Goal: Transaction & Acquisition: Purchase product/service

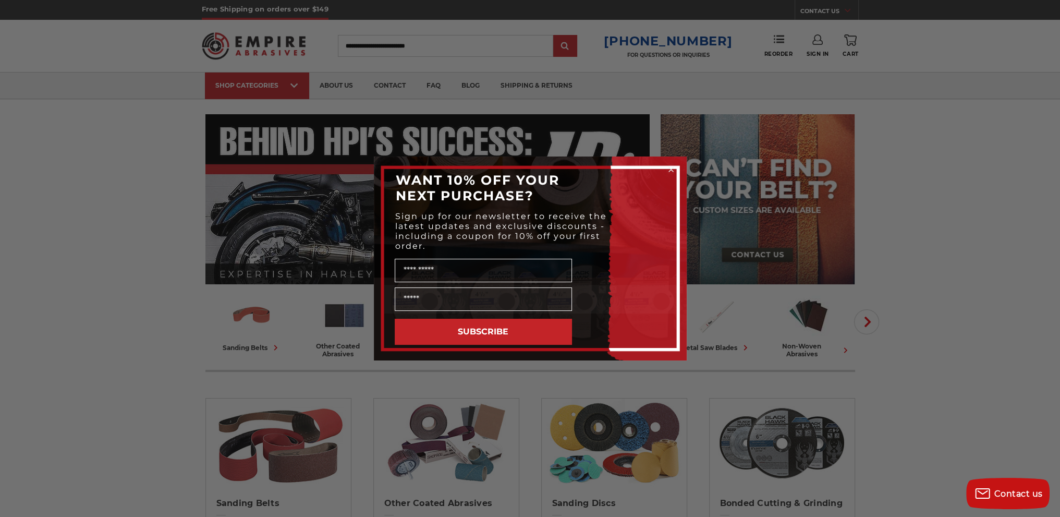
click at [671, 173] on circle "Close dialog" at bounding box center [671, 170] width 10 height 10
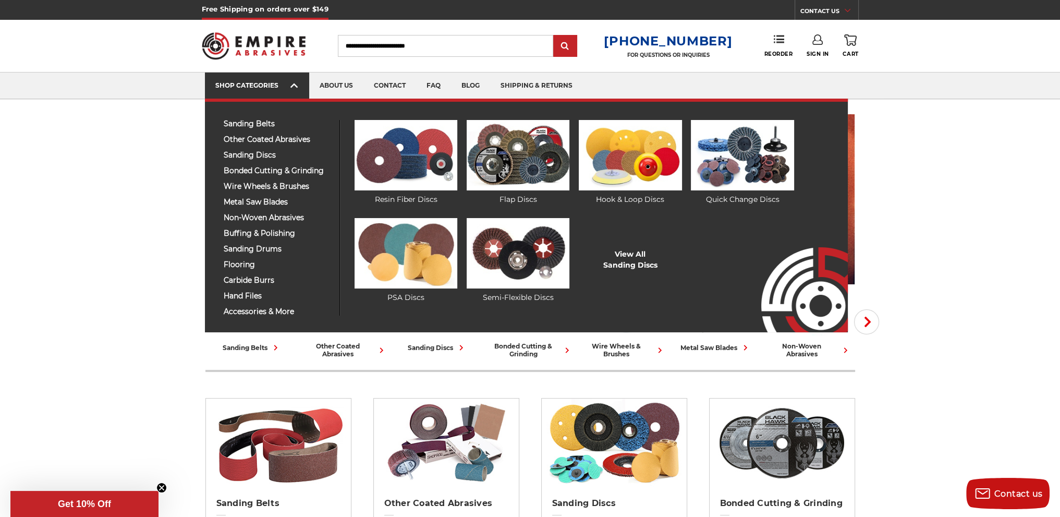
click at [264, 93] on link "SHOP CATEGORIES" at bounding box center [257, 85] width 104 height 27
click at [737, 158] on img at bounding box center [742, 155] width 103 height 70
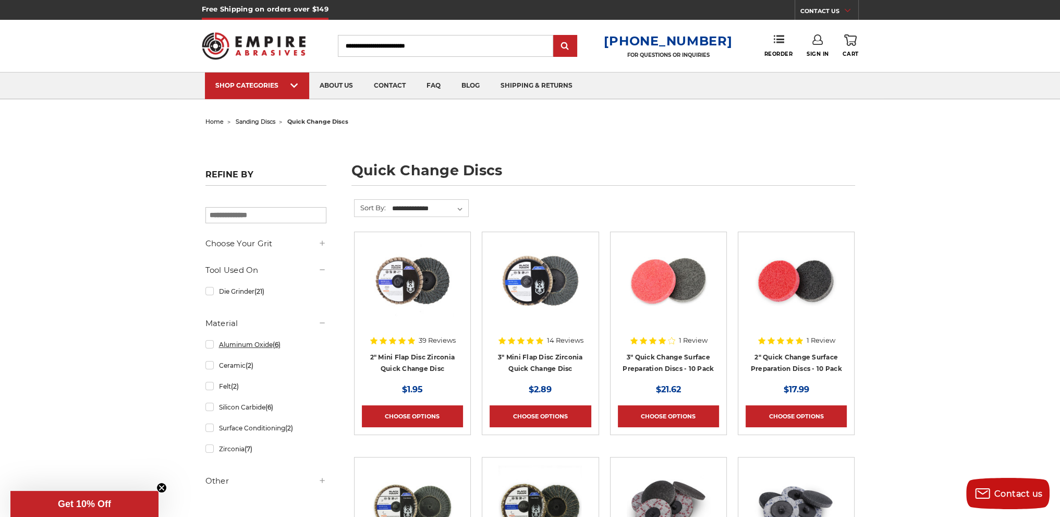
click at [207, 345] on link "Aluminum Oxide (6)" at bounding box center [265, 344] width 121 height 18
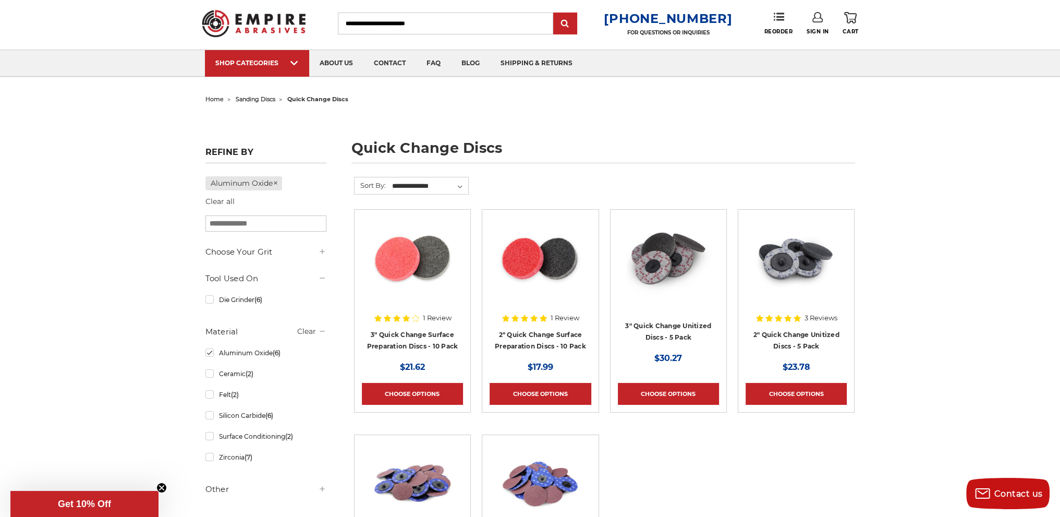
scroll to position [104, 0]
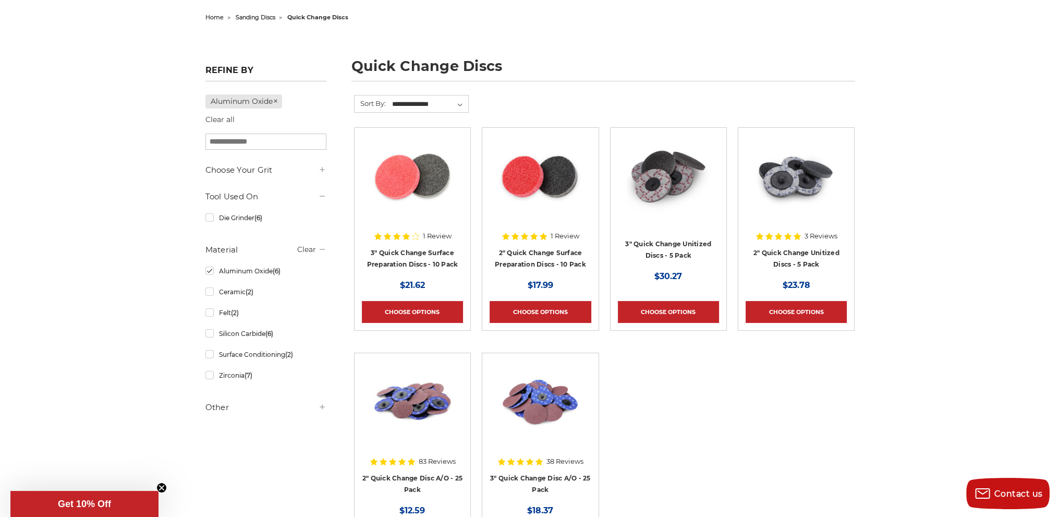
click at [444, 484] on h4 "2" Quick Change Disc A/O - 25 Pack" at bounding box center [412, 486] width 101 height 29
click at [419, 474] on link "2" Quick Change Disc A/O - 25 Pack" at bounding box center [412, 484] width 100 height 20
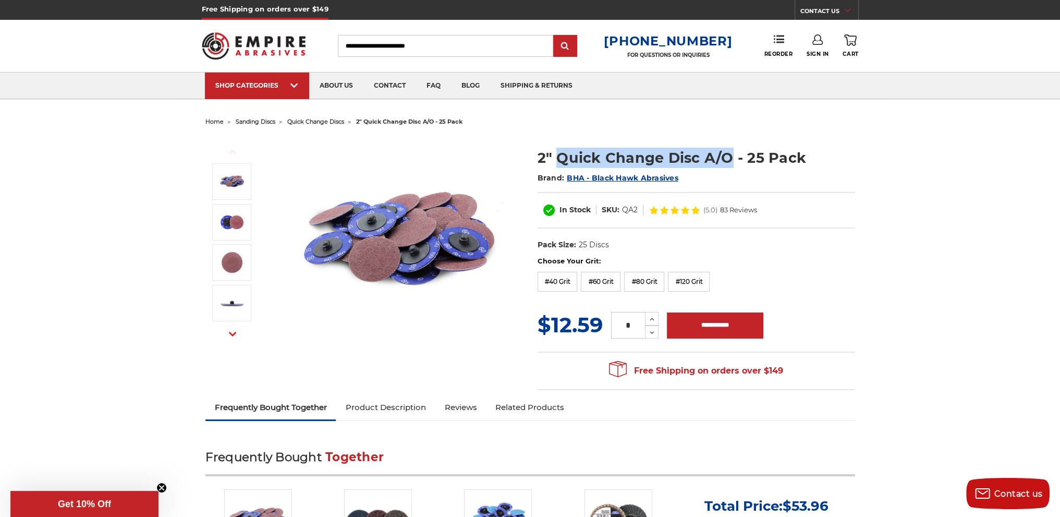
drag, startPoint x: 728, startPoint y: 160, endPoint x: 557, endPoint y: 162, distance: 170.5
click at [557, 162] on h1 "2" Quick Change Disc A/O - 25 Pack" at bounding box center [695, 158] width 317 height 20
copy h1 "Quick Change Disc A/O"
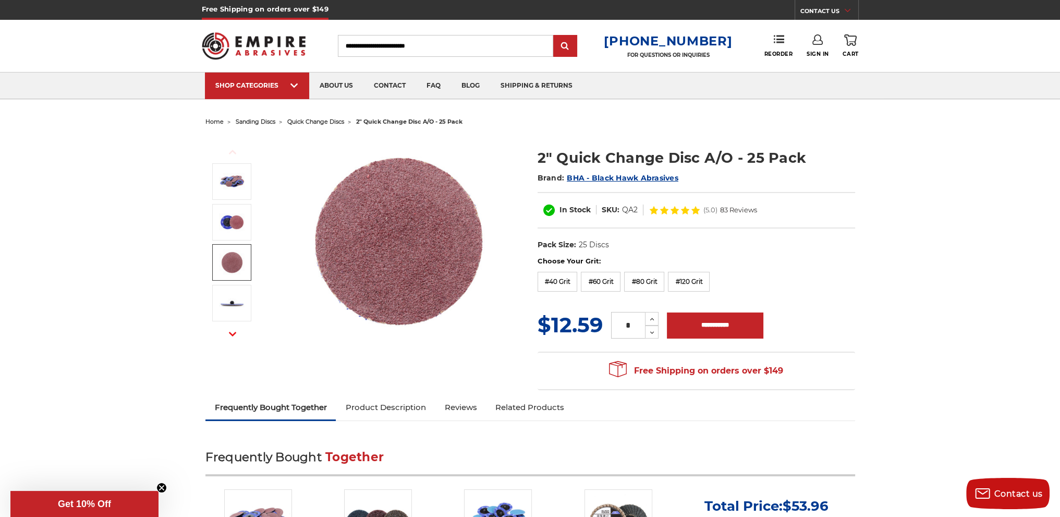
click at [601, 451] on h2 "Frequently Bought Together" at bounding box center [530, 463] width 650 height 25
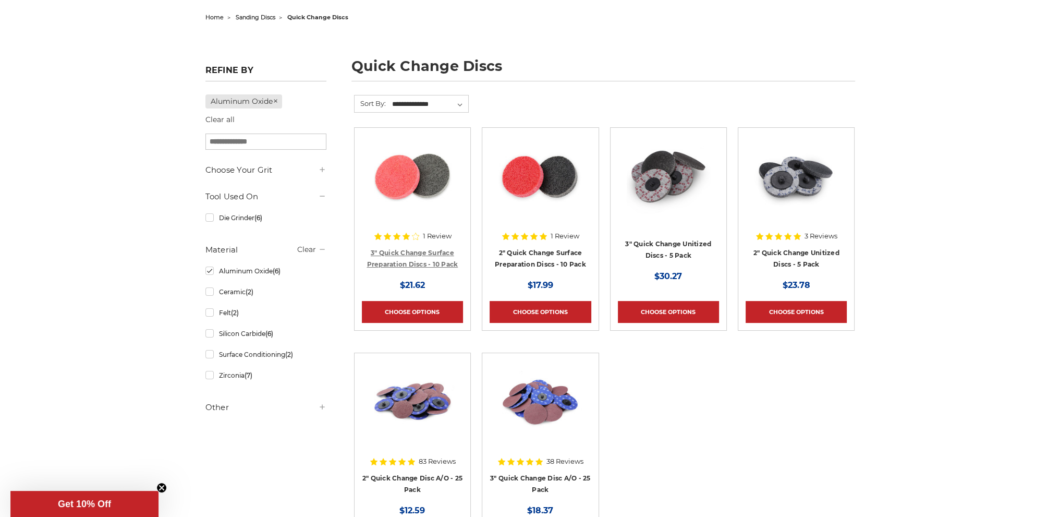
click at [398, 249] on link "3" Quick Change Surface Preparation Discs - 10 Pack" at bounding box center [411, 259] width 91 height 20
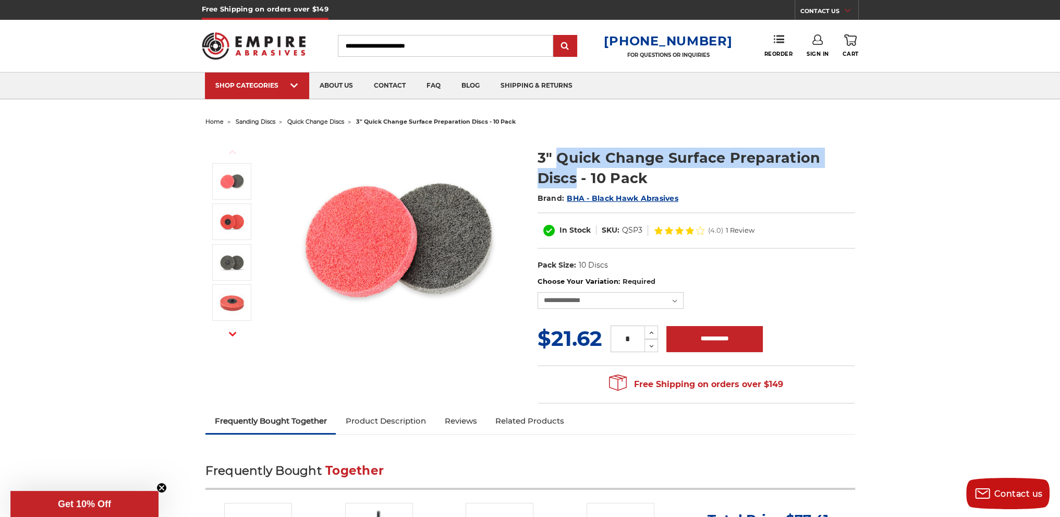
drag, startPoint x: 559, startPoint y: 153, endPoint x: 578, endPoint y: 180, distance: 33.4
click at [578, 180] on h1 "3" Quick Change Surface Preparation Discs - 10 Pack" at bounding box center [695, 168] width 317 height 41
copy h1 "Quick Change Surface Preparation Discs"
click at [659, 297] on select "**********" at bounding box center [610, 300] width 146 height 17
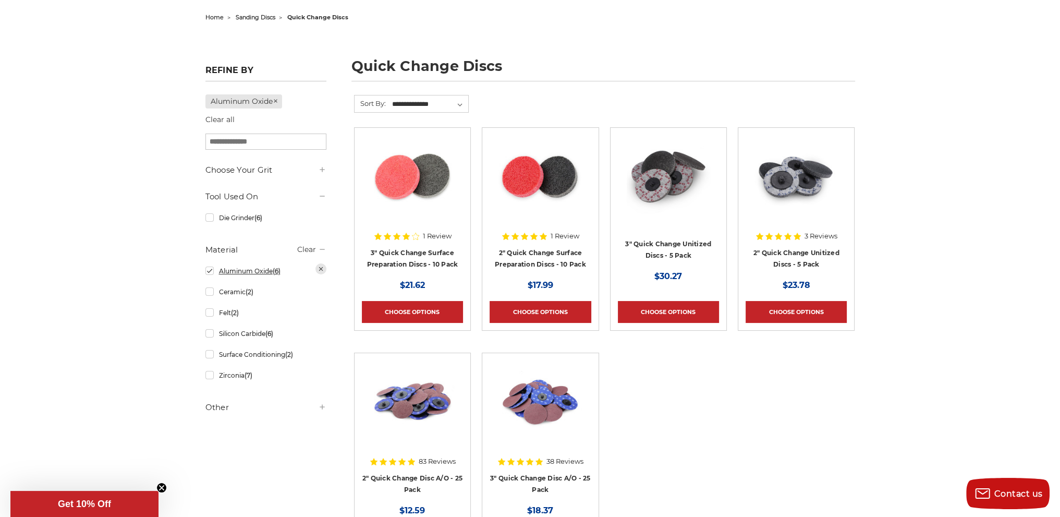
click at [206, 275] on link "Aluminum Oxide (6)" at bounding box center [265, 271] width 121 height 18
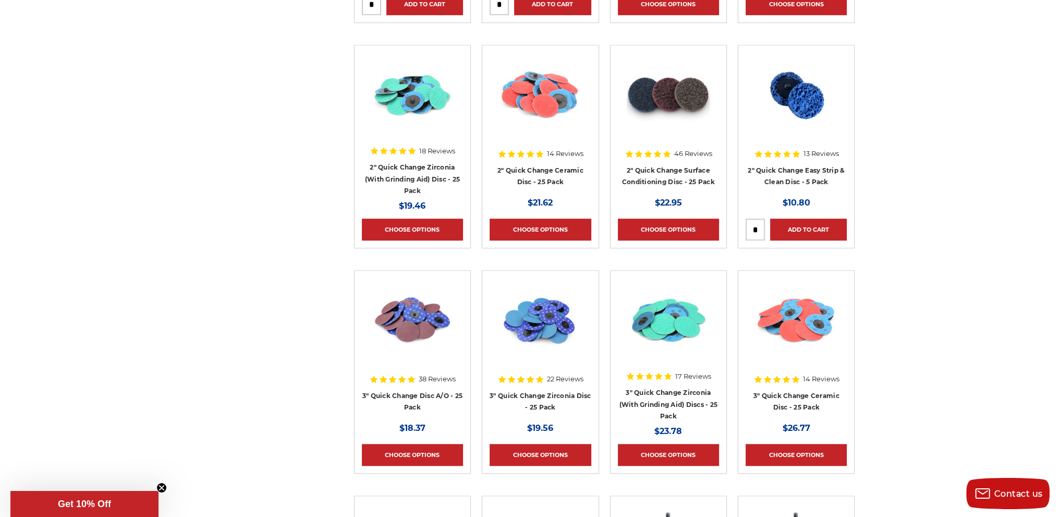
scroll to position [782, 0]
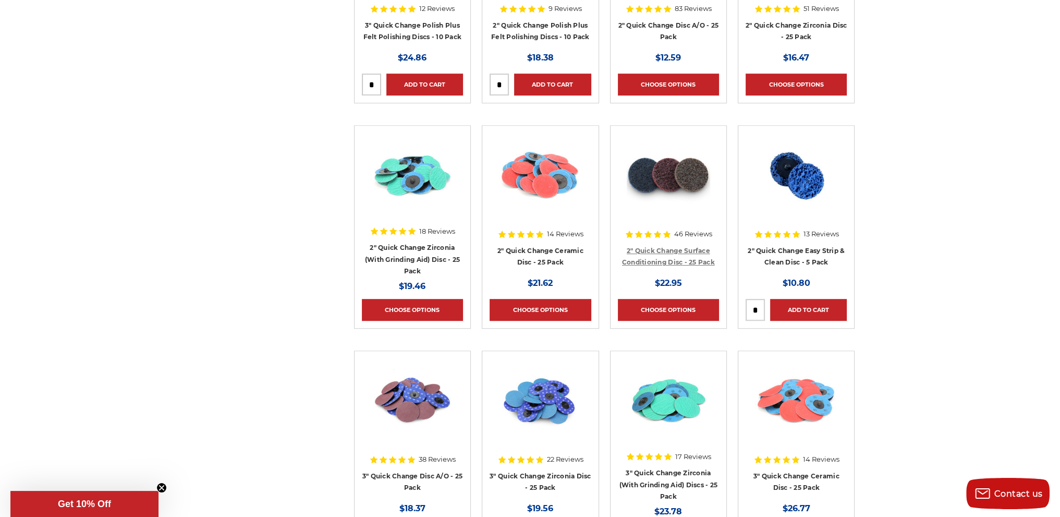
click at [661, 260] on link "2" Quick Change Surface Conditioning Disc - 25 Pack" at bounding box center [668, 257] width 93 height 20
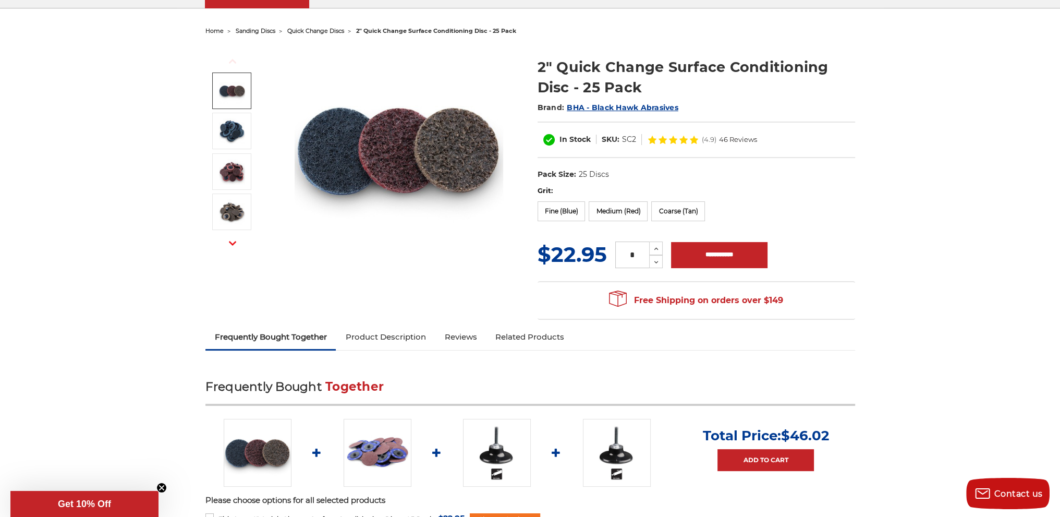
scroll to position [52, 0]
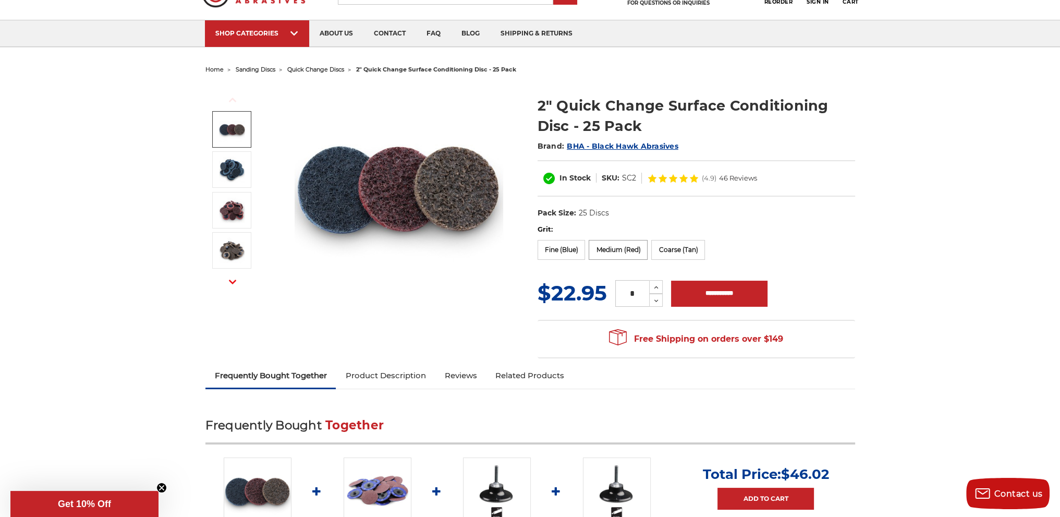
click at [631, 243] on label "Medium (Red)" at bounding box center [618, 250] width 59 height 20
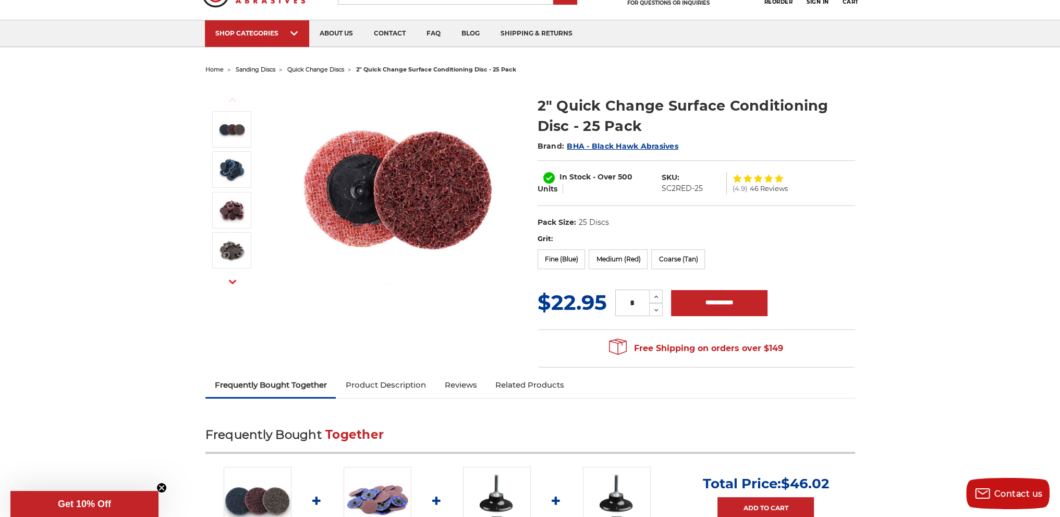
click at [672, 148] on span "BHA - Black Hawk Abrasives" at bounding box center [623, 145] width 112 height 9
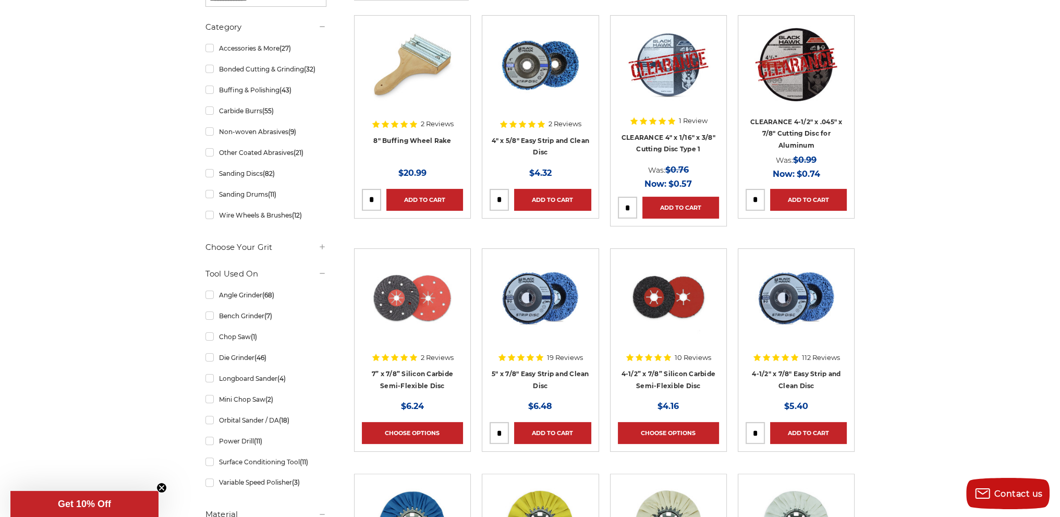
scroll to position [261, 0]
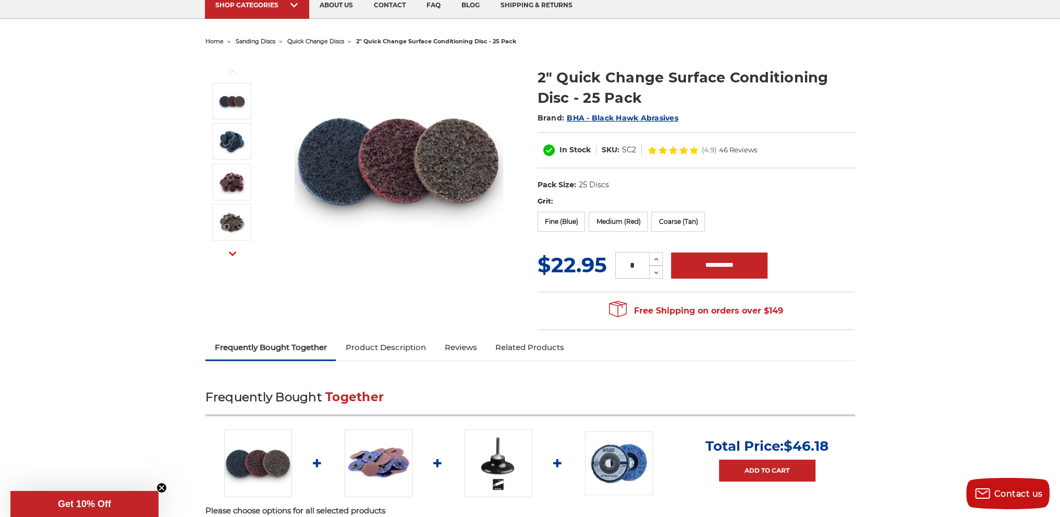
scroll to position [52, 0]
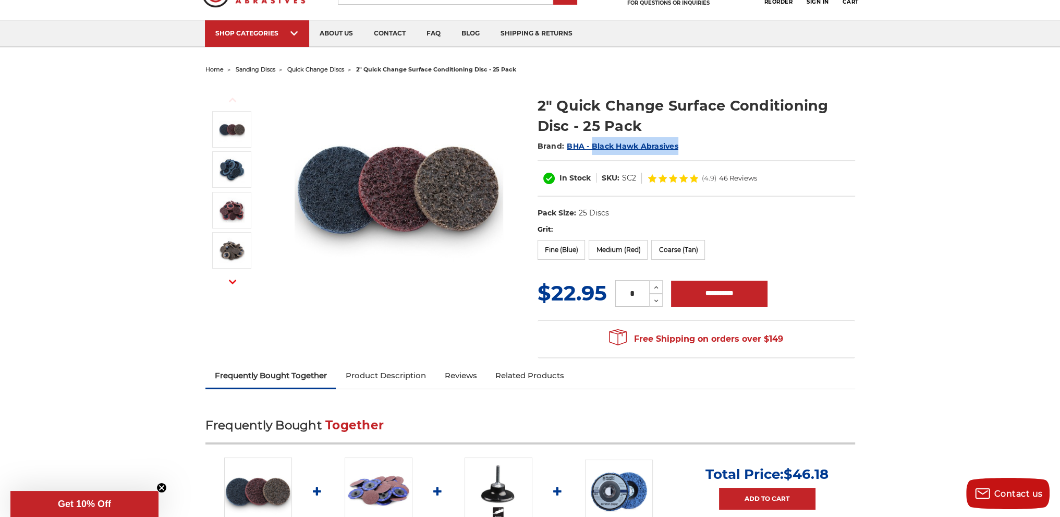
drag, startPoint x: 683, startPoint y: 146, endPoint x: 593, endPoint y: 143, distance: 90.2
click at [593, 143] on h2 "Brand: BHA - Black Hawk Abrasives" at bounding box center [695, 146] width 317 height 18
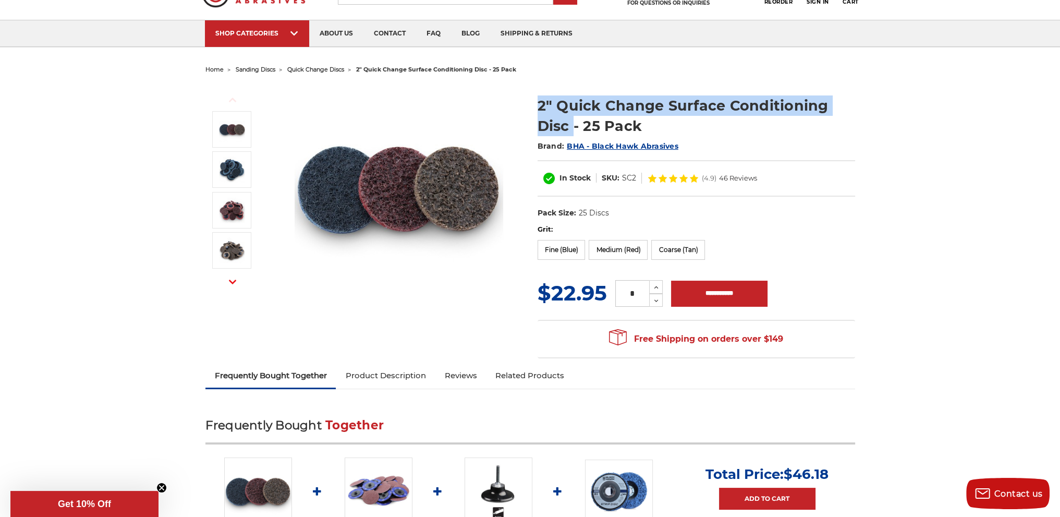
drag, startPoint x: 571, startPoint y: 127, endPoint x: 530, endPoint y: 107, distance: 45.9
click at [530, 107] on section "2" Quick Change Surface Conditioning Disc - 25 Pack Brand: BHA - Black Hawk Abr…" at bounding box center [696, 154] width 332 height 140
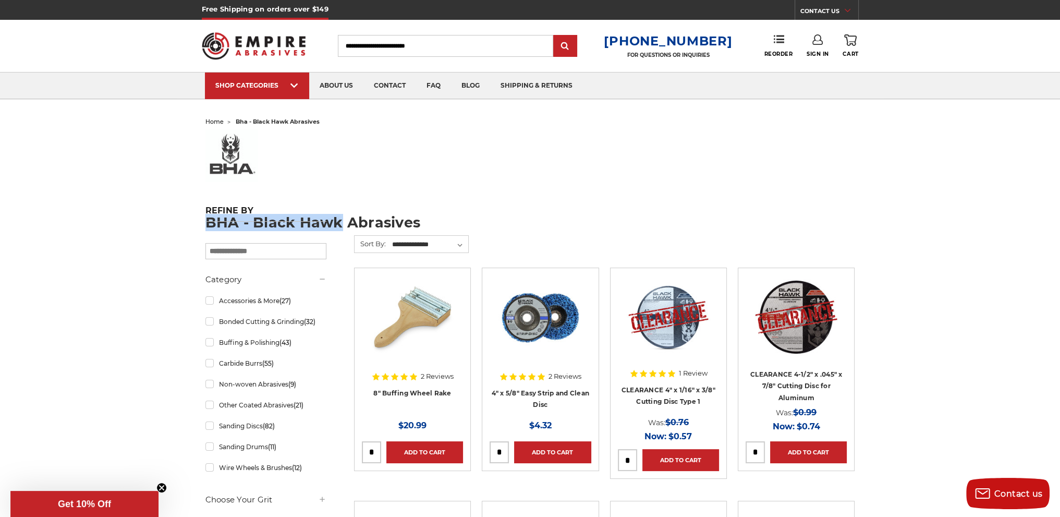
drag, startPoint x: 340, startPoint y: 221, endPoint x: 190, endPoint y: 221, distance: 150.7
drag, startPoint x: 217, startPoint y: 222, endPoint x: 442, endPoint y: 223, distance: 224.7
click at [461, 224] on h1 "BHA - Black Hawk Abrasives" at bounding box center [530, 222] width 650 height 14
drag, startPoint x: 425, startPoint y: 223, endPoint x: 255, endPoint y: 222, distance: 170.5
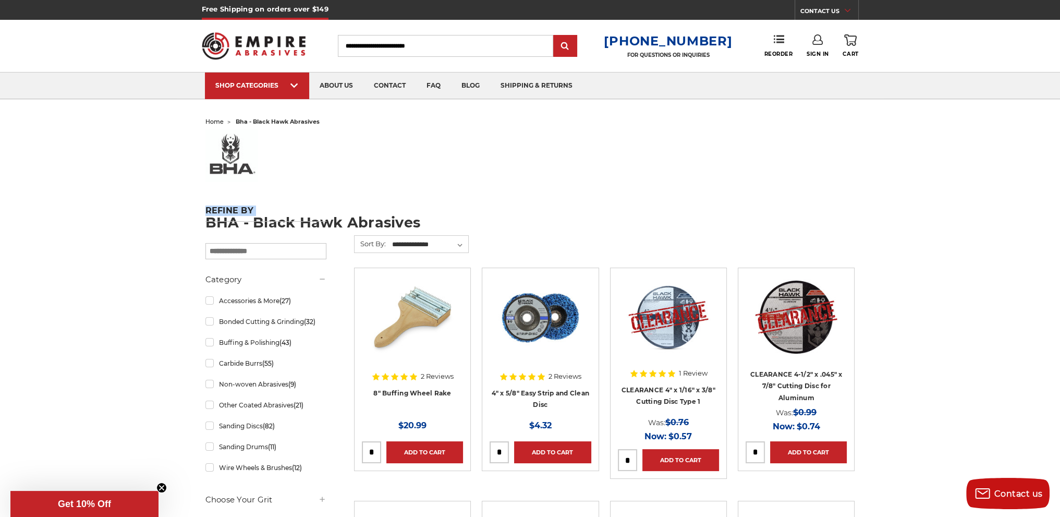
click at [254, 222] on div "Refine by ×" at bounding box center [265, 232] width 121 height 54
drag, startPoint x: 256, startPoint y: 222, endPoint x: 371, endPoint y: 221, distance: 115.2
click at [413, 218] on h1 "BHA - Black Hawk Abrasives" at bounding box center [530, 222] width 650 height 14
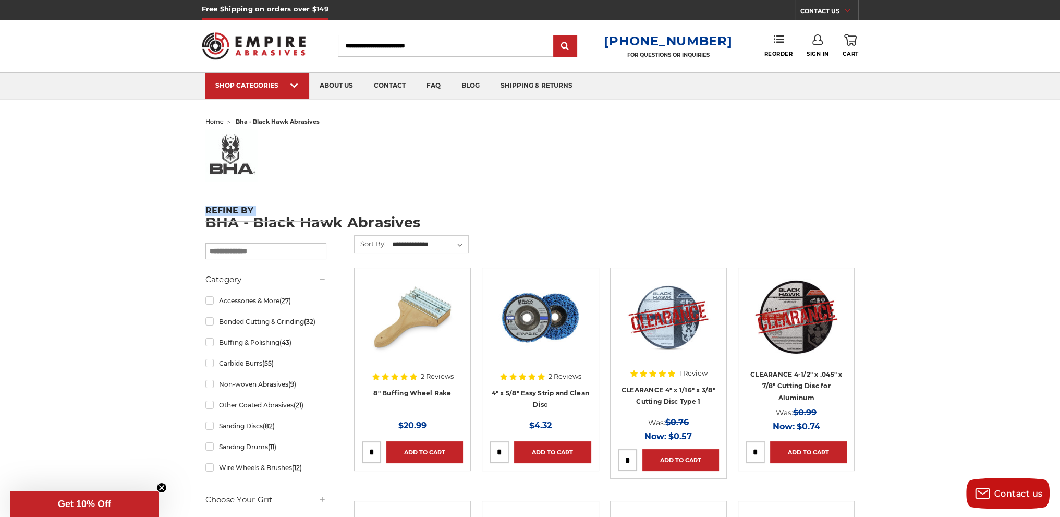
drag, startPoint x: 420, startPoint y: 219, endPoint x: 261, endPoint y: 222, distance: 159.0
click at [261, 221] on h5 "Refine by" at bounding box center [265, 213] width 121 height 16
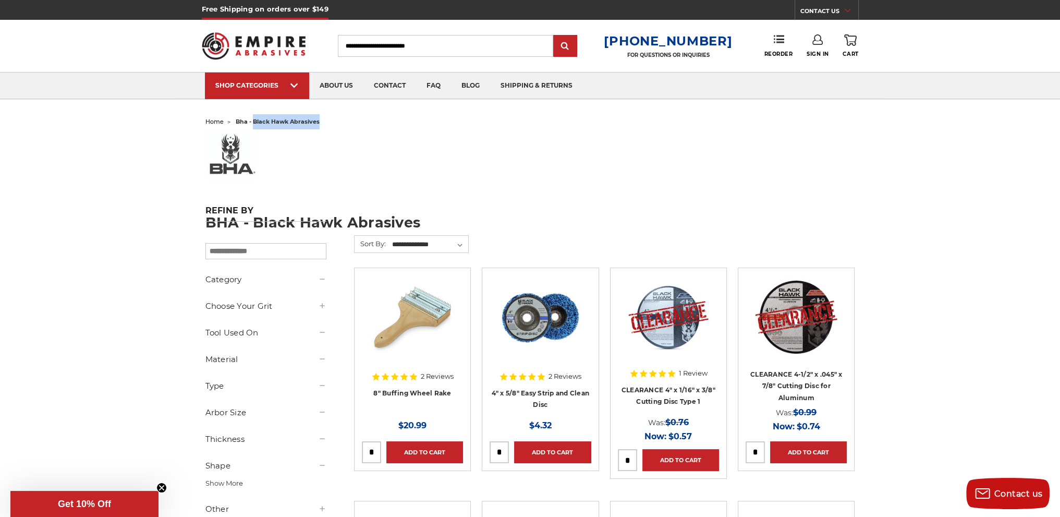
drag, startPoint x: 323, startPoint y: 123, endPoint x: 254, endPoint y: 123, distance: 68.8
click at [254, 123] on ul "home bha - black hawk abrasives" at bounding box center [530, 121] width 650 height 15
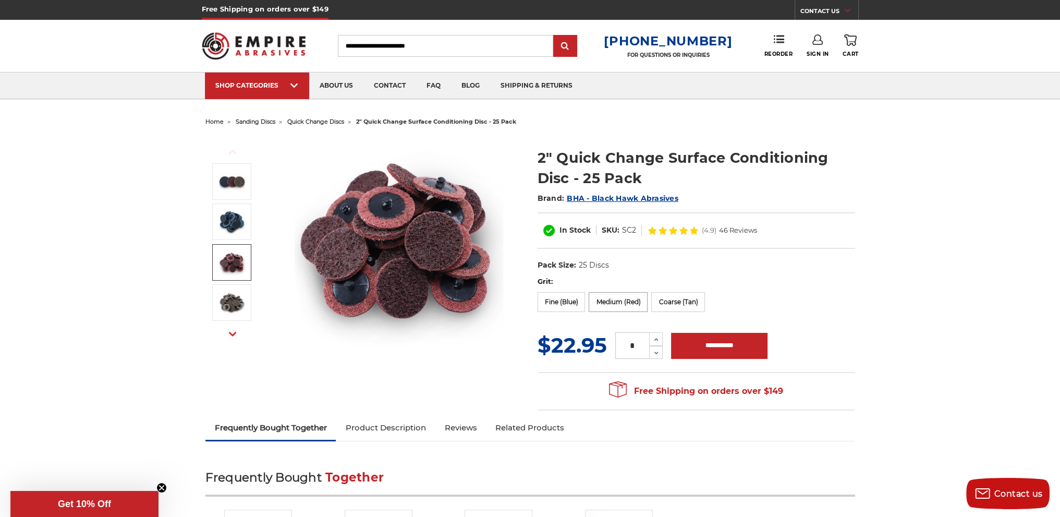
click at [621, 302] on label "Medium (Red)" at bounding box center [618, 302] width 59 height 20
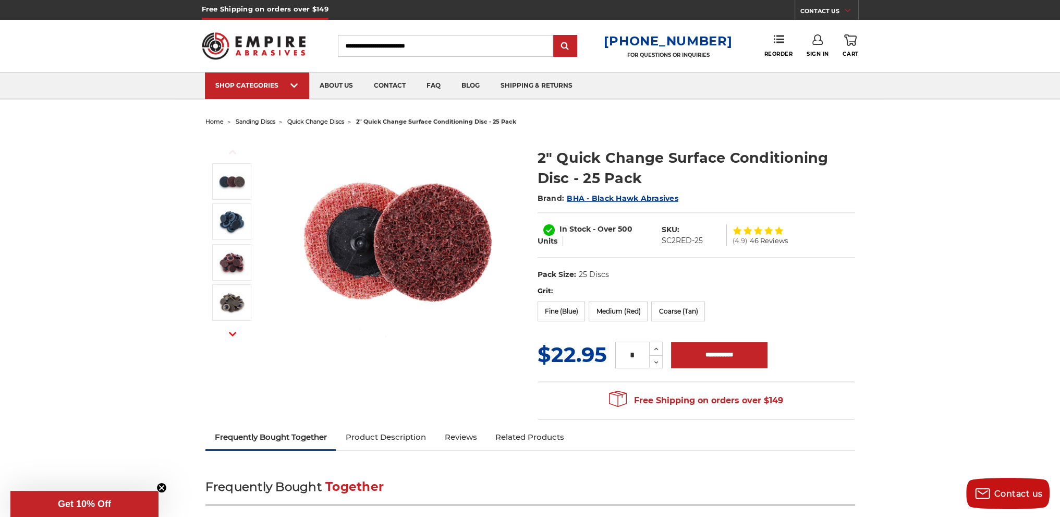
click at [369, 439] on link "Product Description" at bounding box center [385, 436] width 99 height 23
click at [657, 348] on use at bounding box center [656, 349] width 4 height 3
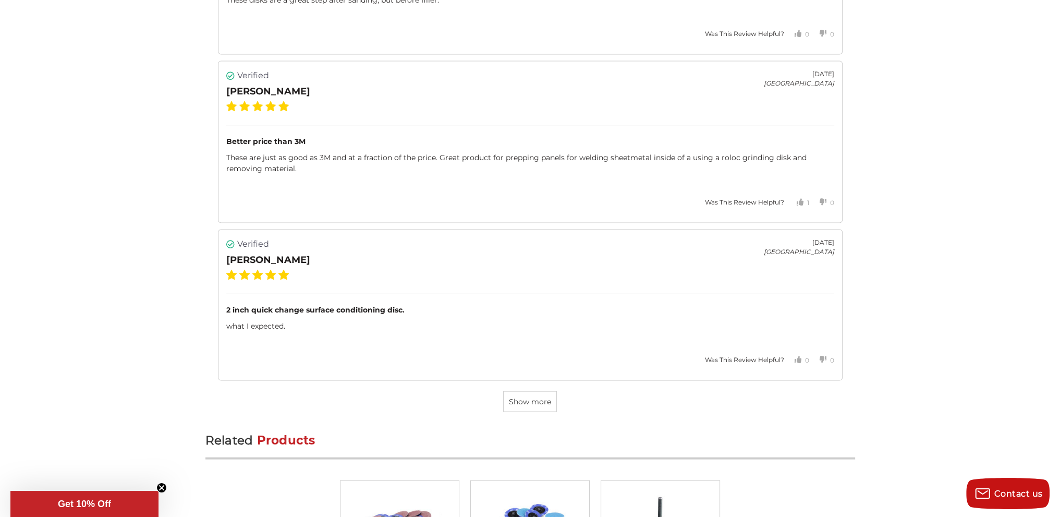
scroll to position [2815, 0]
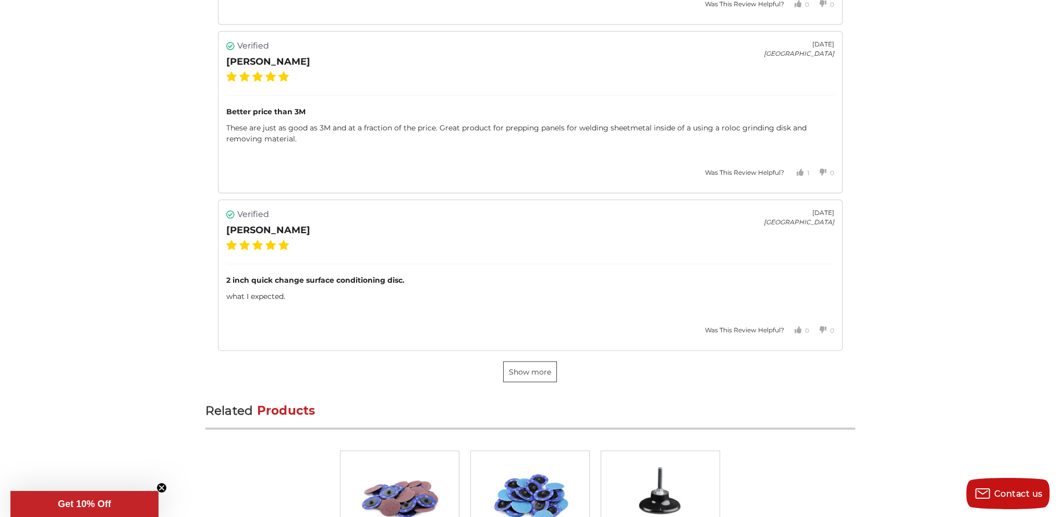
click at [525, 371] on button "Show more" at bounding box center [530, 371] width 54 height 21
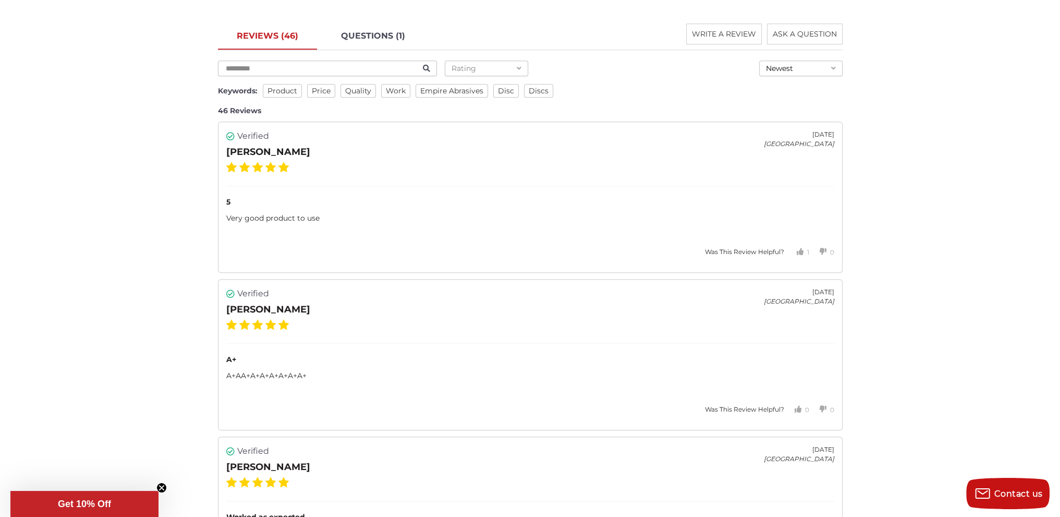
scroll to position [0, 0]
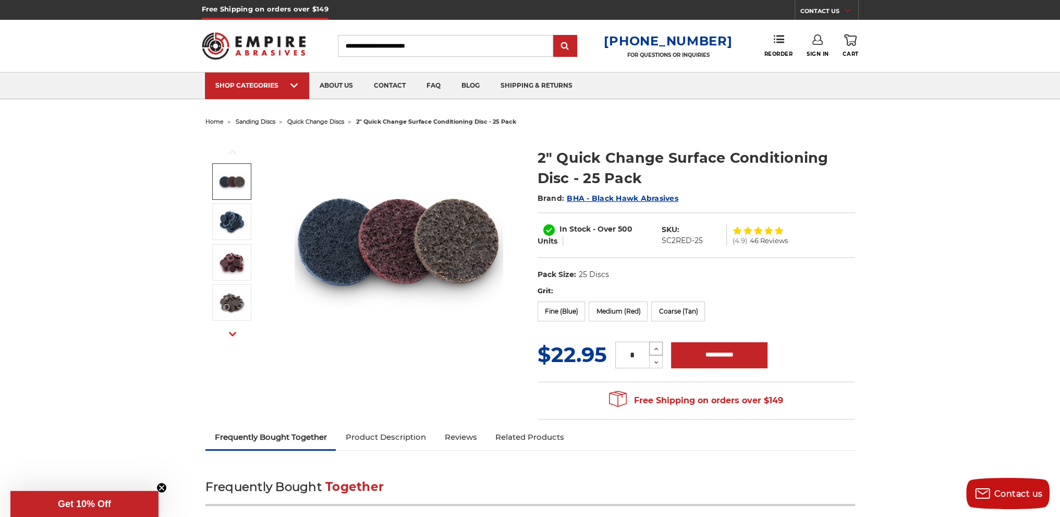
click at [656, 348] on use at bounding box center [656, 349] width 4 height 3
click at [656, 362] on icon at bounding box center [656, 362] width 8 height 9
type input "*"
click at [692, 359] on input "**********" at bounding box center [719, 355] width 96 height 26
type input "**********"
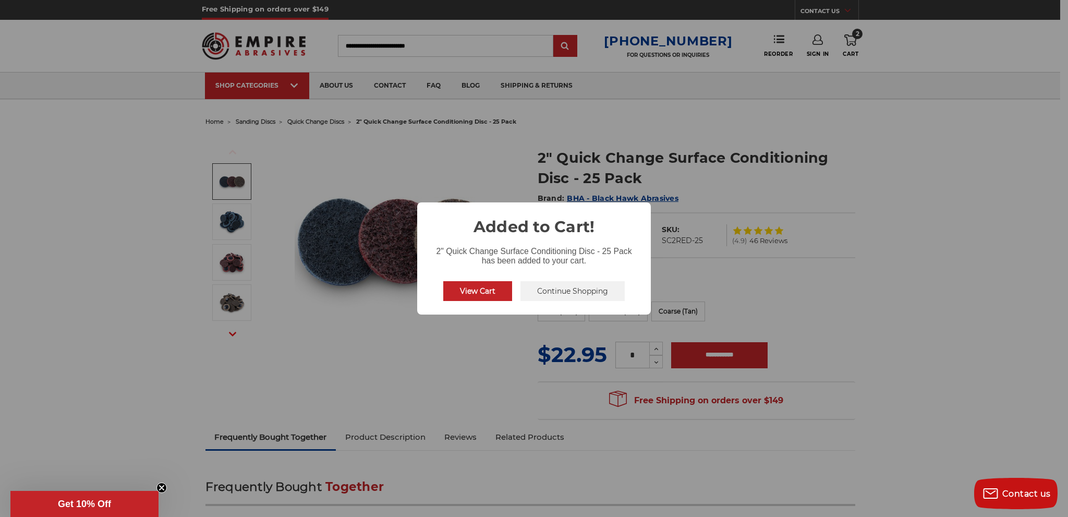
click at [498, 290] on button "View Cart" at bounding box center [477, 291] width 69 height 20
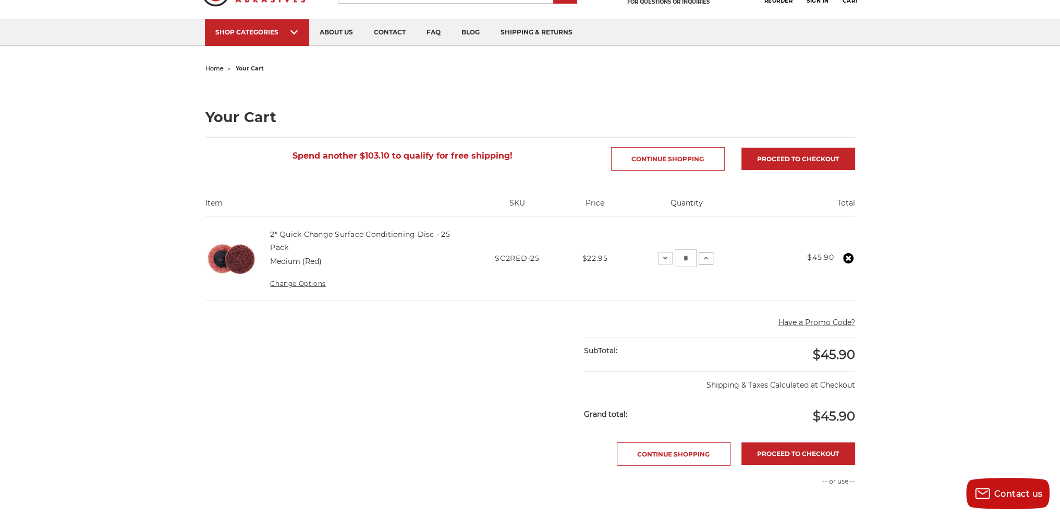
scroll to position [209, 0]
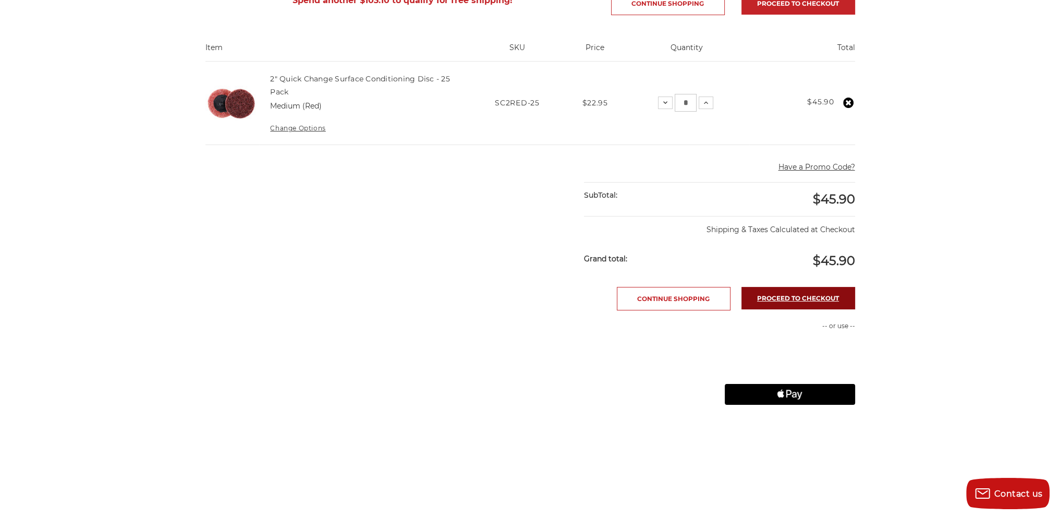
click at [777, 297] on link "Proceed to checkout" at bounding box center [798, 298] width 114 height 22
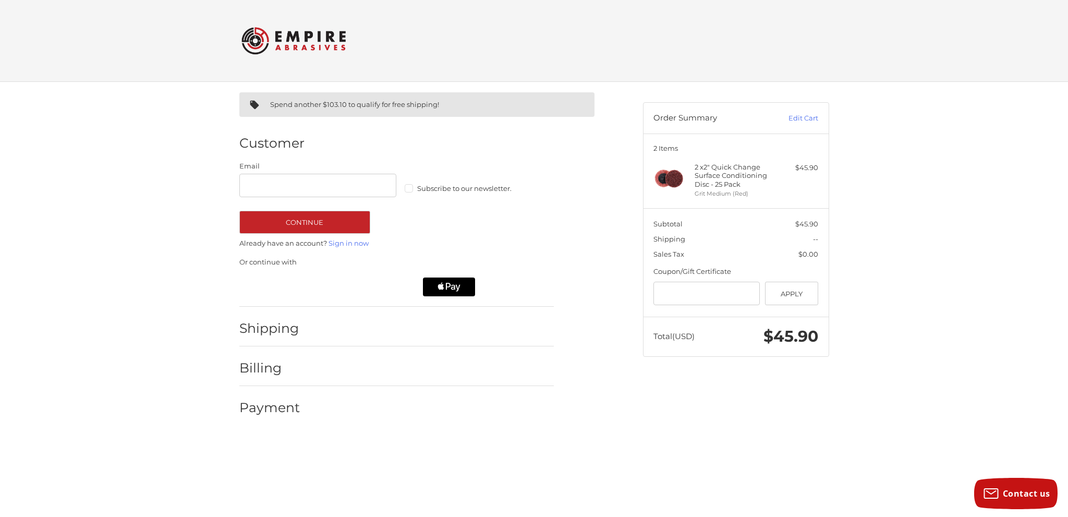
click at [407, 186] on label "Subscribe to our newsletter." at bounding box center [483, 188] width 157 height 8
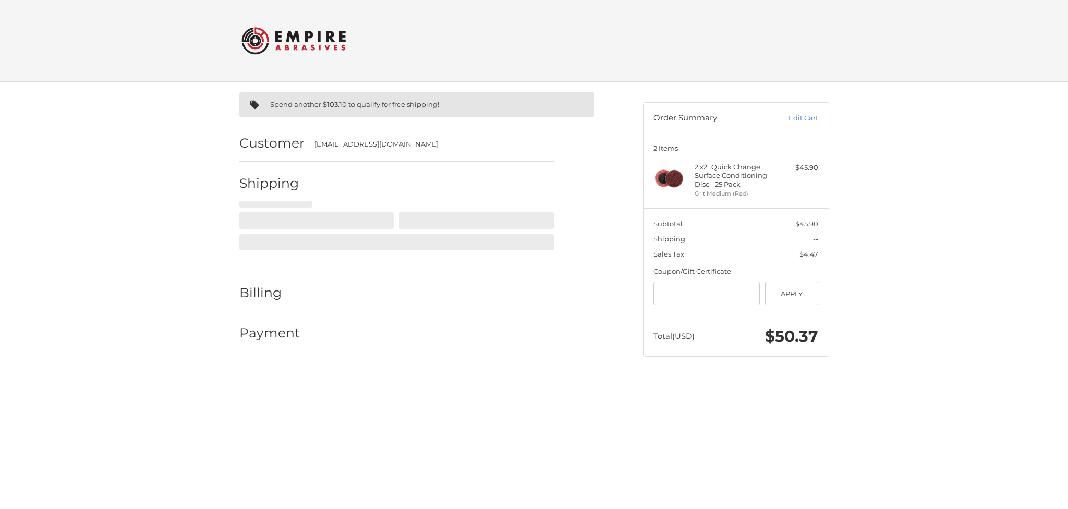
select select "**"
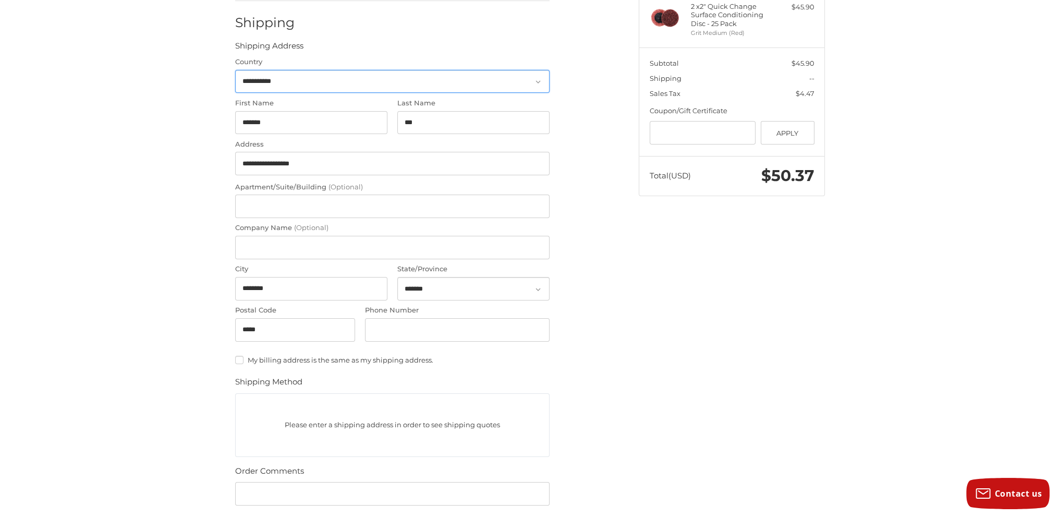
scroll to position [131, 0]
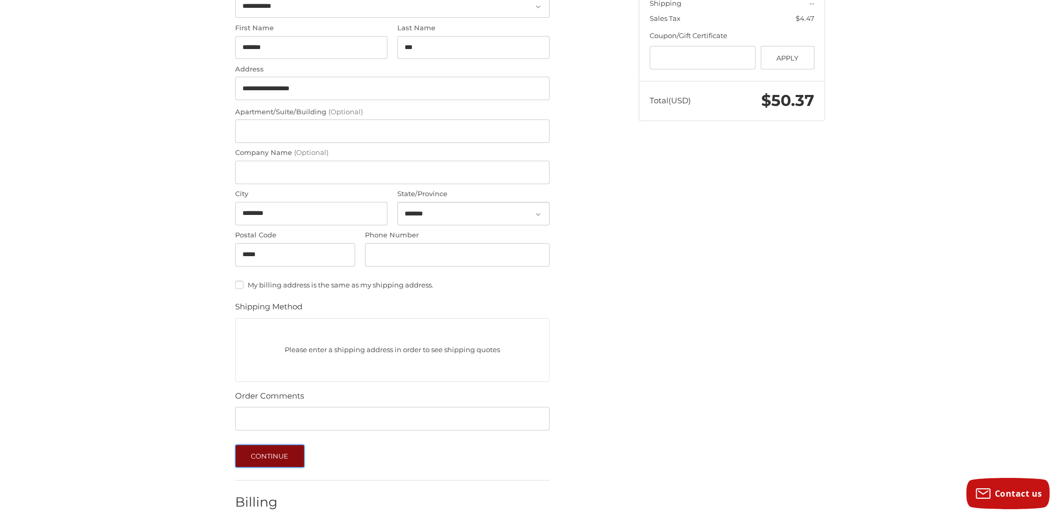
click at [254, 464] on button "Continue" at bounding box center [269, 455] width 69 height 23
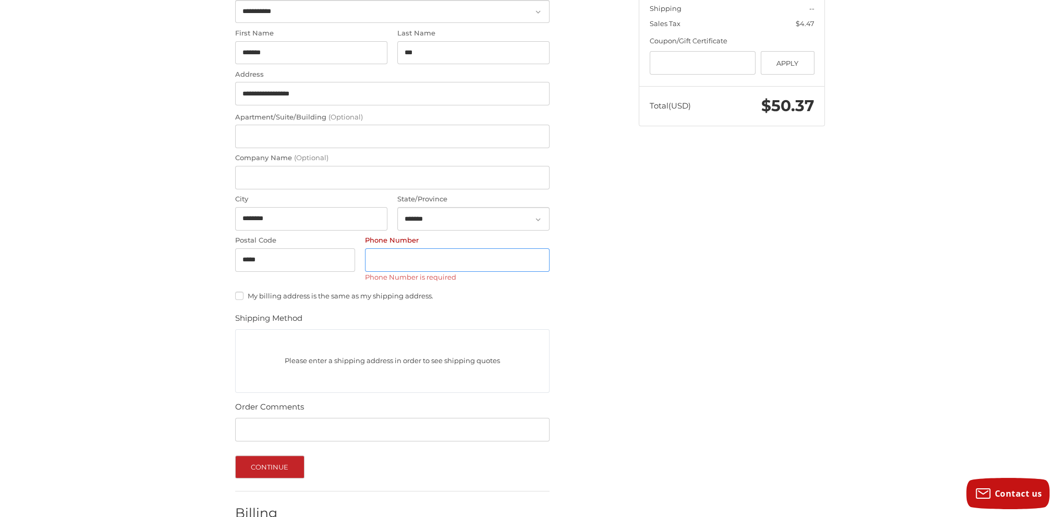
click at [464, 266] on input "Phone Number" at bounding box center [457, 259] width 185 height 23
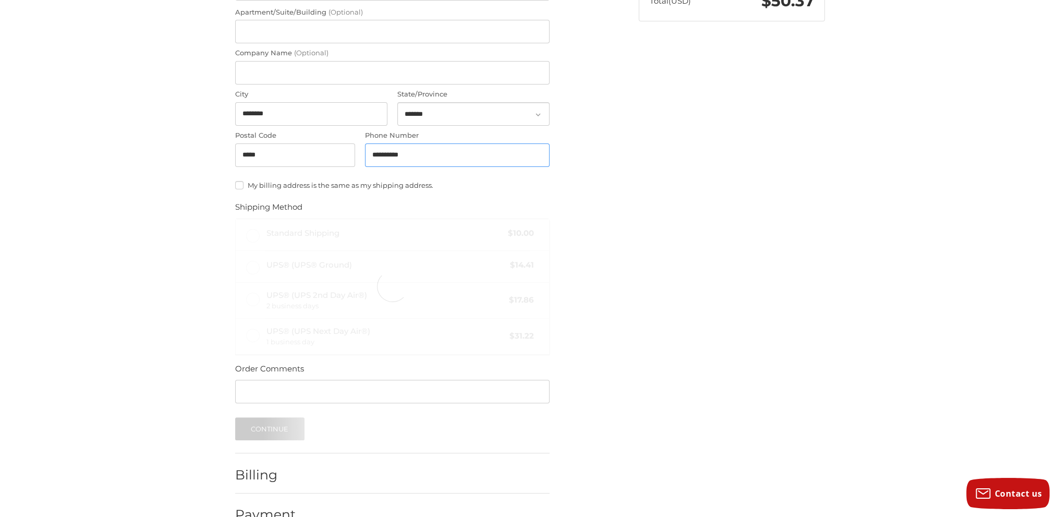
scroll to position [360, 0]
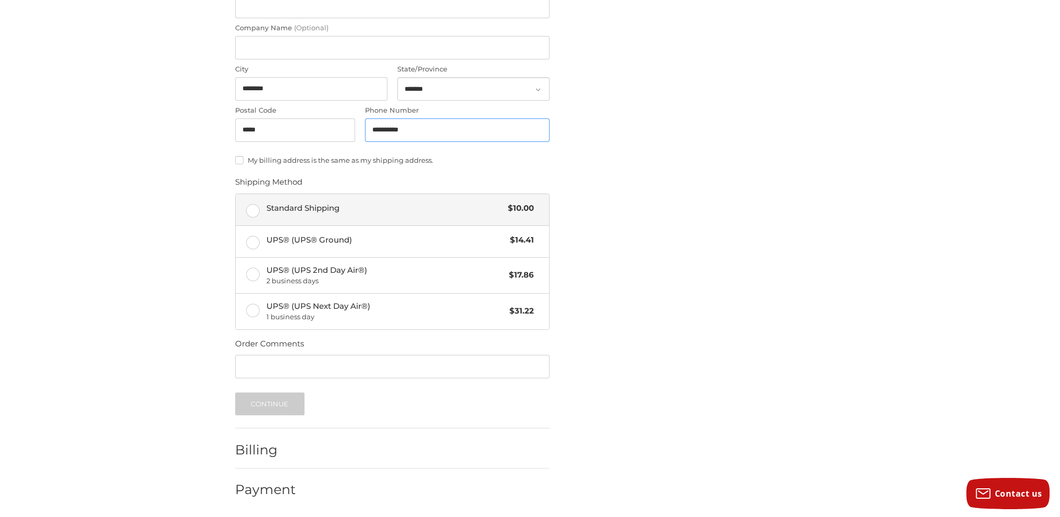
type input "**********"
click at [256, 214] on label "Standard Shipping $10.00" at bounding box center [392, 209] width 313 height 31
click at [277, 409] on button "Continue" at bounding box center [269, 403] width 69 height 23
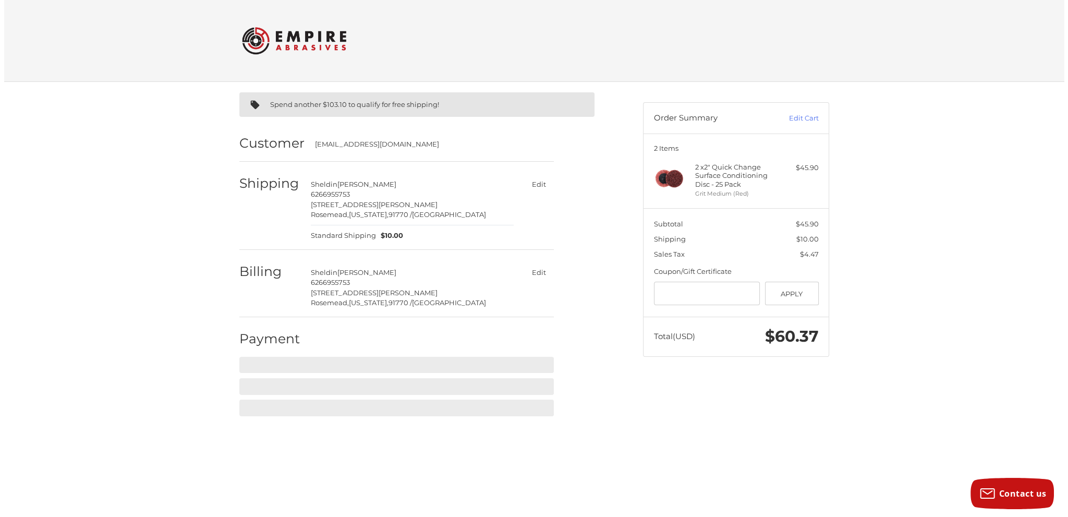
scroll to position [0, 0]
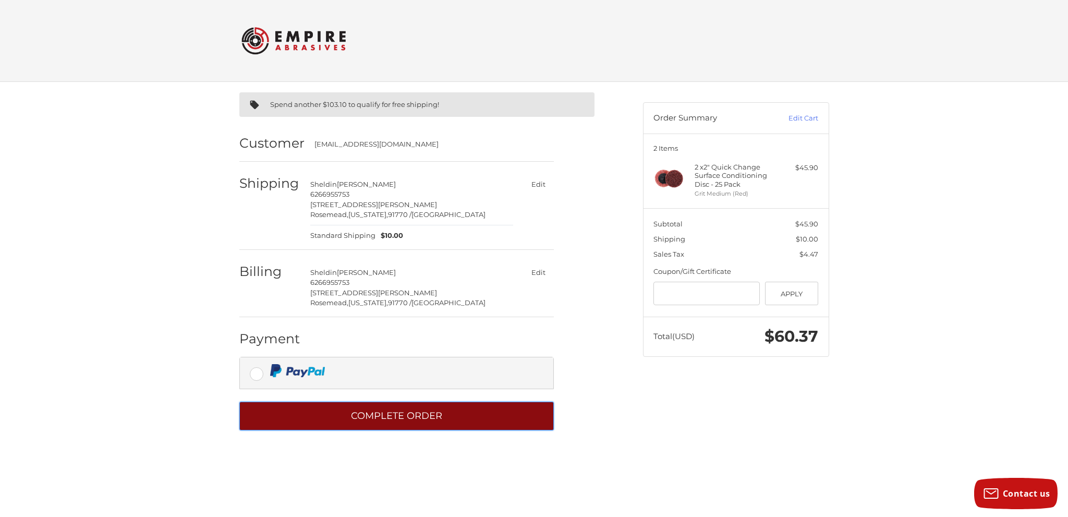
click at [515, 406] on button "Complete order" at bounding box center [396, 415] width 314 height 29
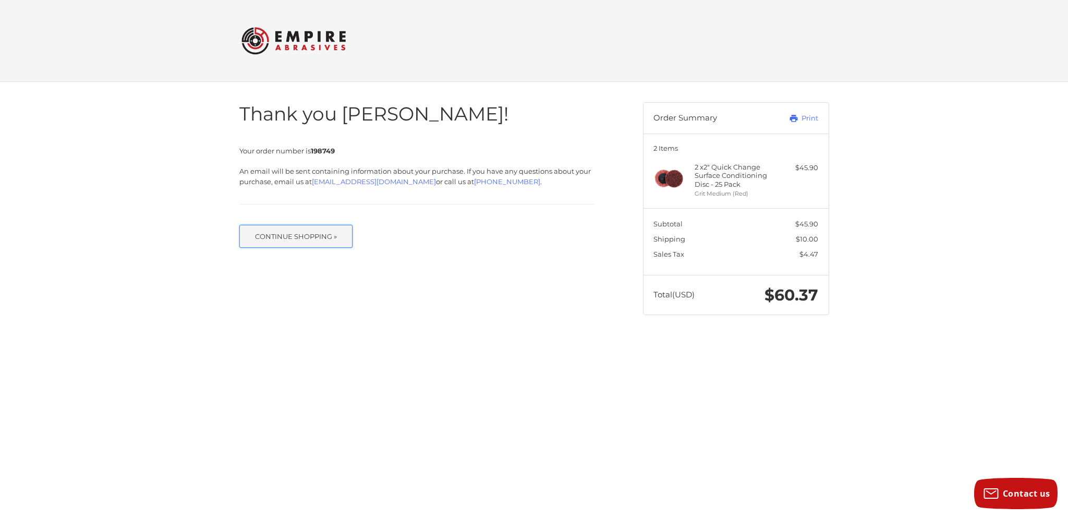
click at [294, 246] on button "Continue Shopping »" at bounding box center [296, 236] width 114 height 23
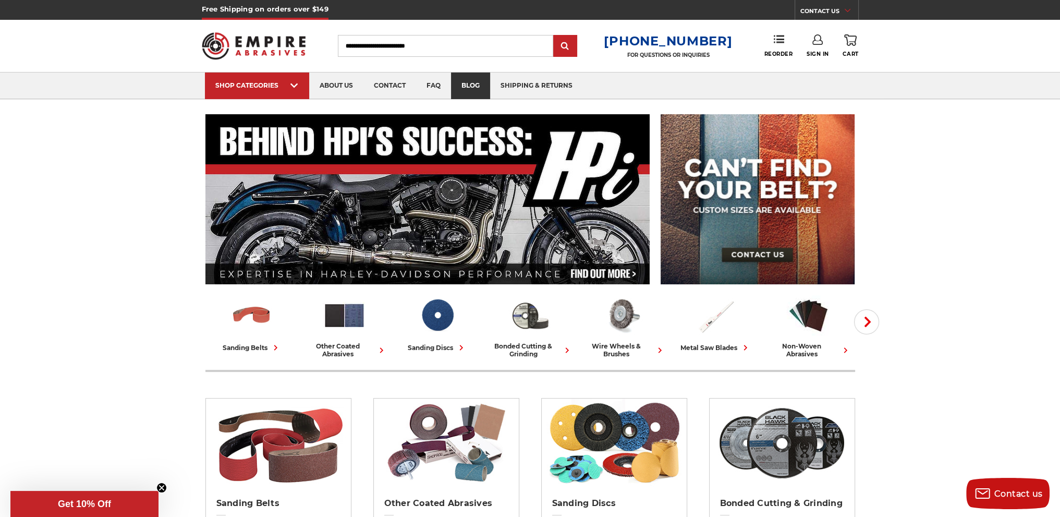
click at [476, 97] on link "blog" at bounding box center [470, 85] width 39 height 27
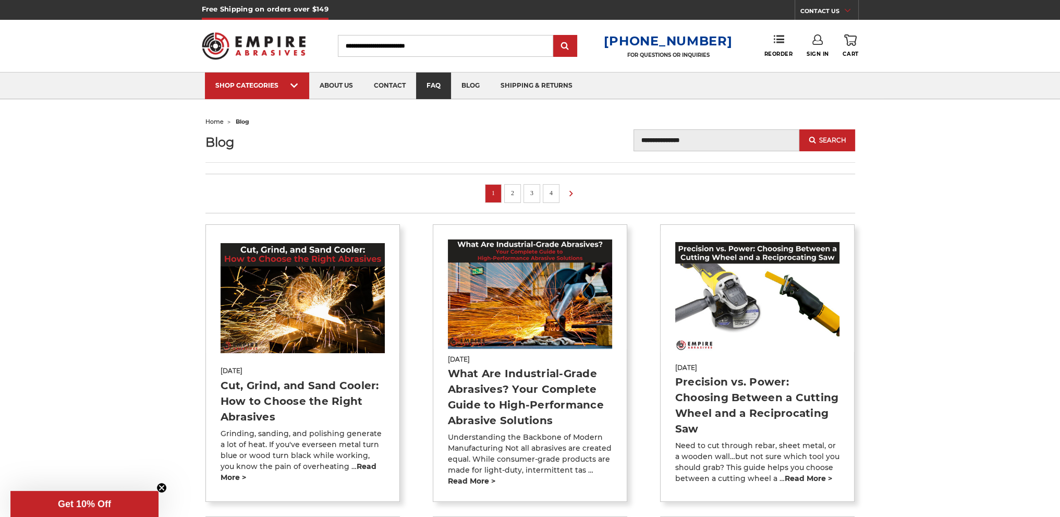
click at [437, 91] on link "faq" at bounding box center [433, 85] width 35 height 27
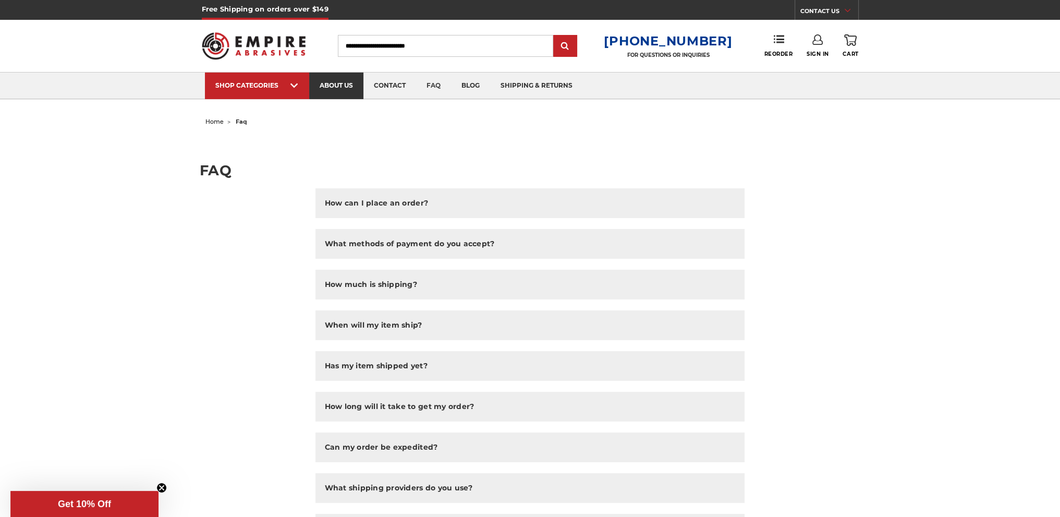
click at [315, 96] on link "about us" at bounding box center [336, 85] width 54 height 27
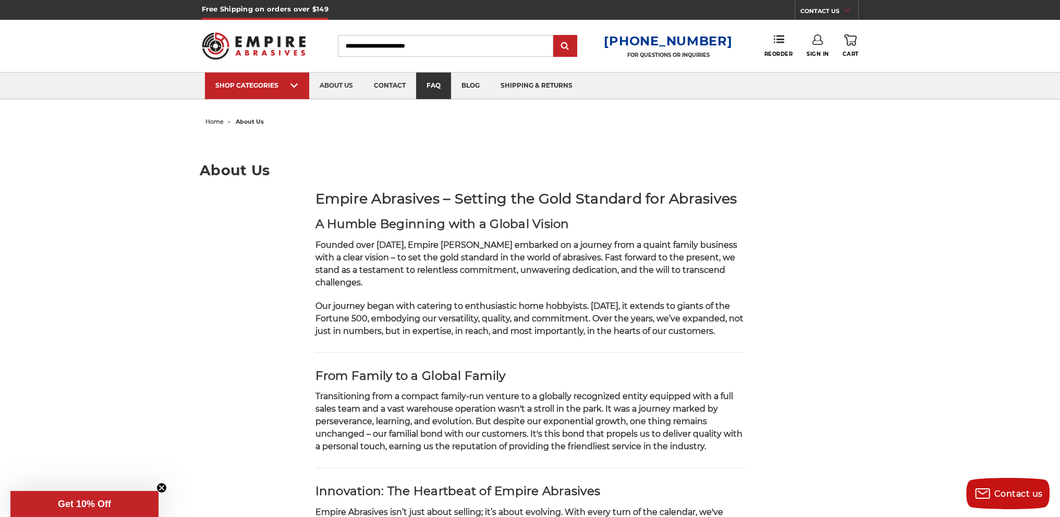
click at [432, 85] on link "faq" at bounding box center [433, 85] width 35 height 27
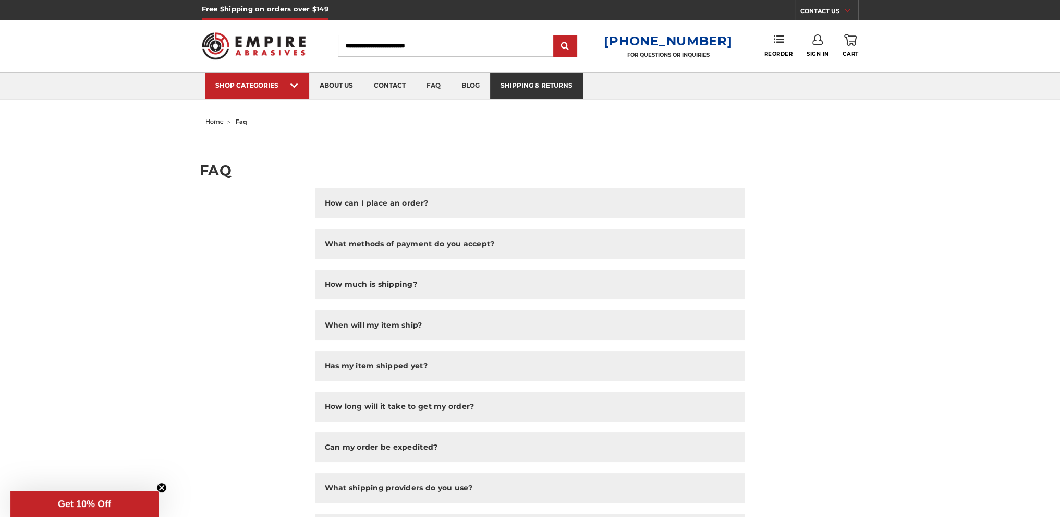
click at [553, 88] on link "shipping & returns" at bounding box center [536, 85] width 93 height 27
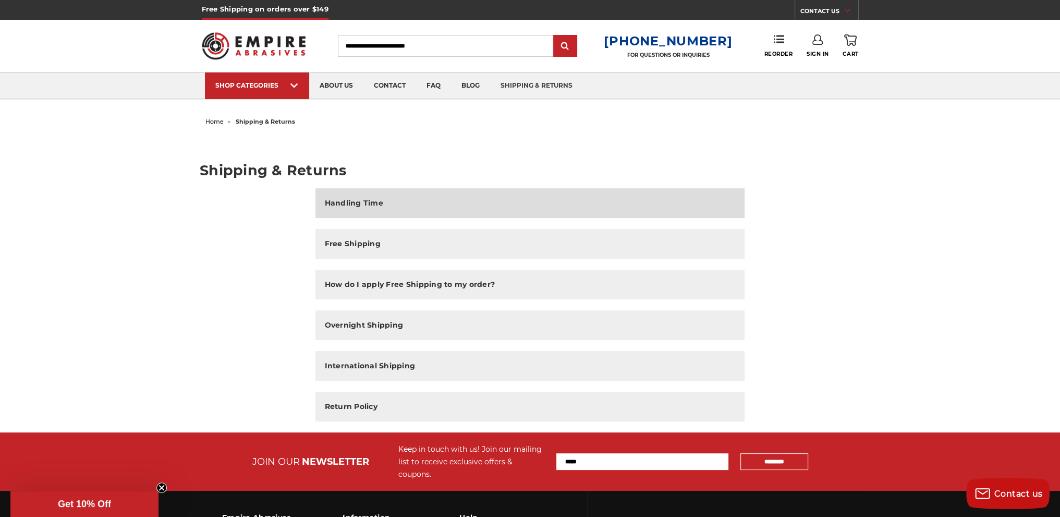
click at [377, 205] on h2 "Handling Time" at bounding box center [354, 203] width 58 height 11
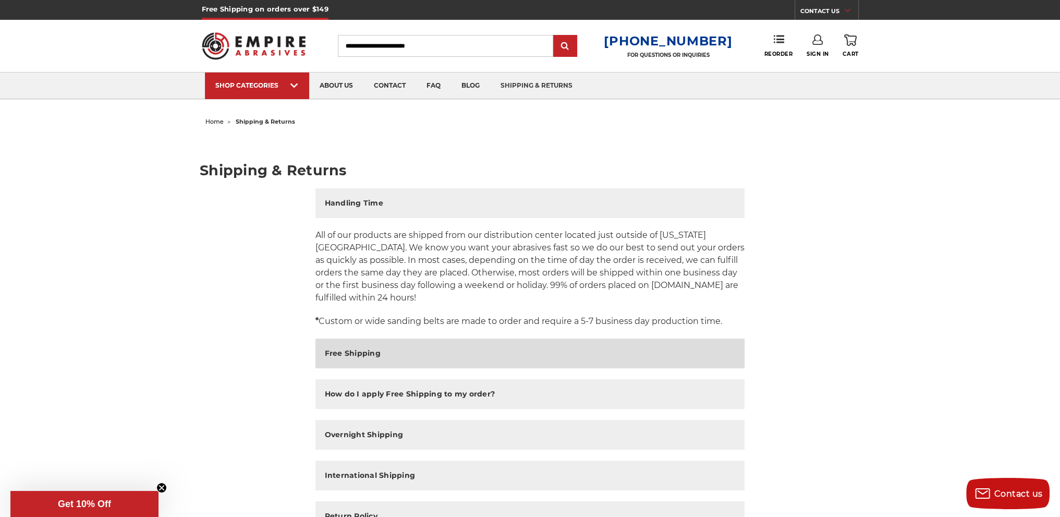
click at [426, 346] on button "Free Shipping" at bounding box center [530, 353] width 430 height 30
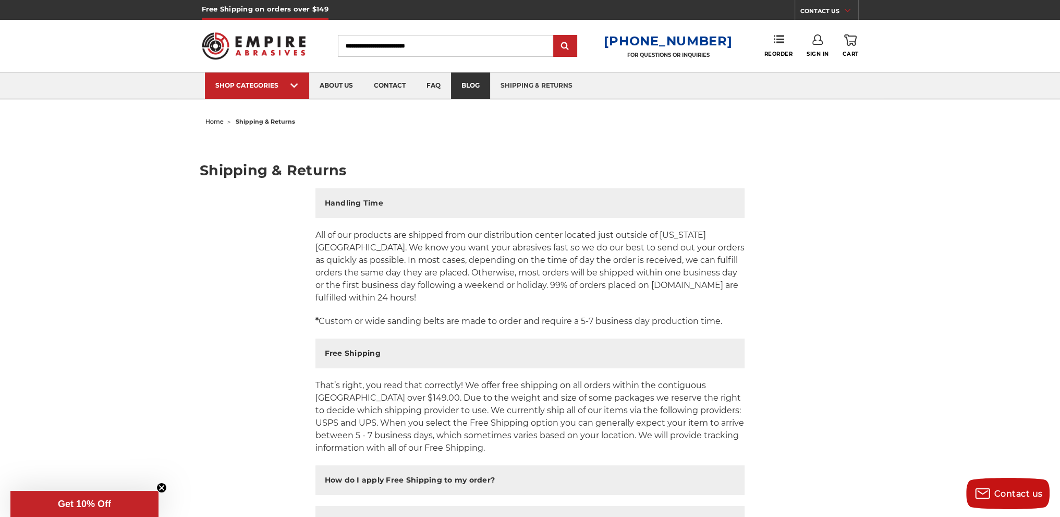
click at [475, 81] on link "blog" at bounding box center [470, 85] width 39 height 27
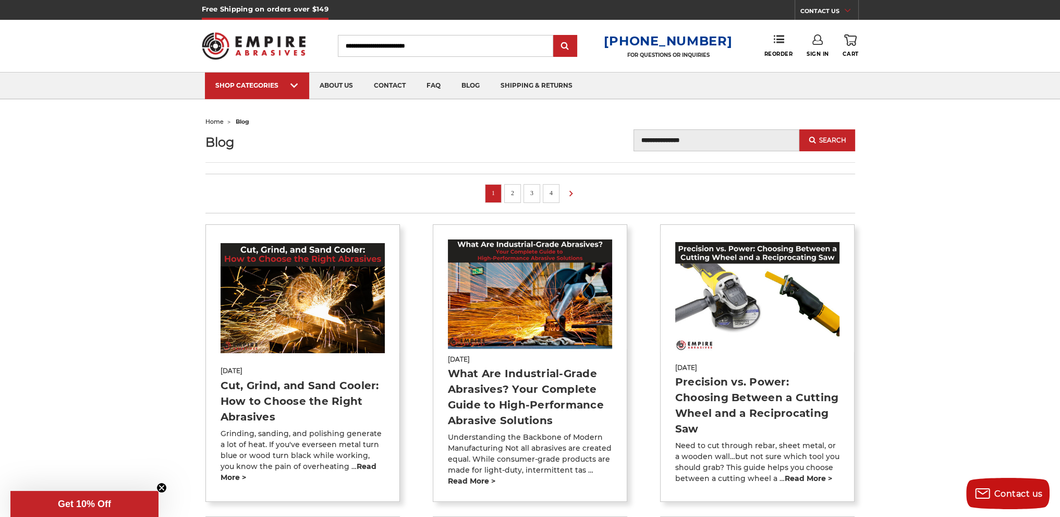
click at [235, 42] on img at bounding box center [254, 46] width 104 height 41
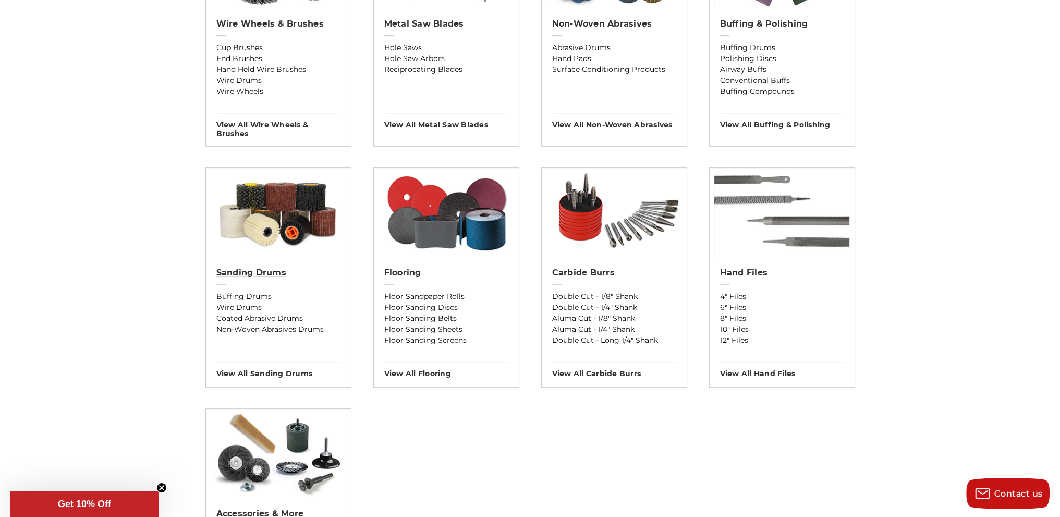
scroll to position [730, 0]
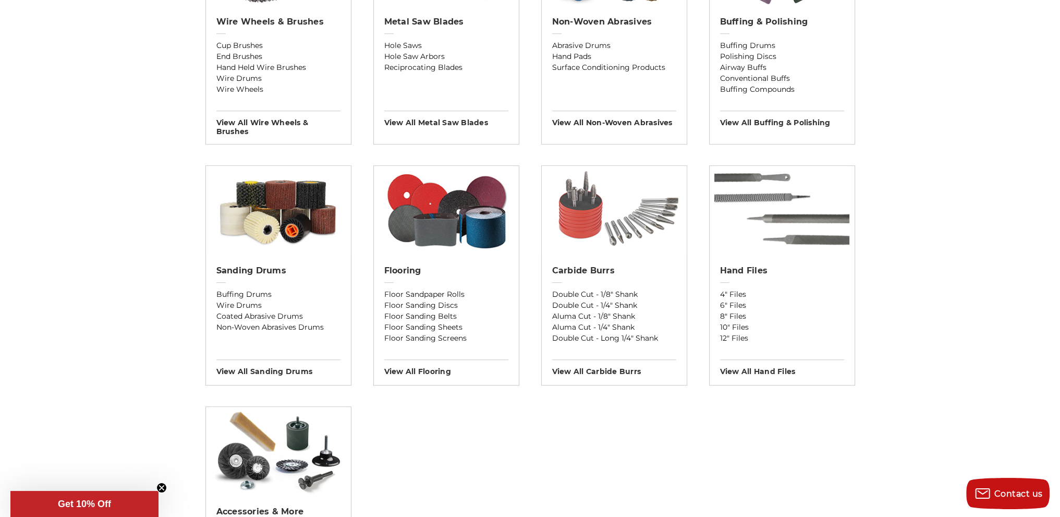
click at [630, 223] on img at bounding box center [614, 210] width 145 height 89
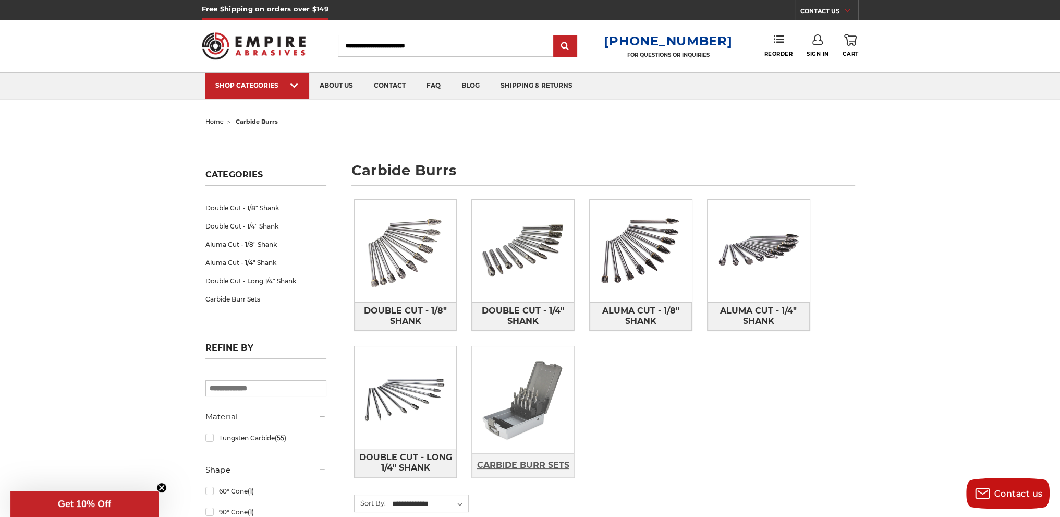
click at [500, 464] on span "Carbide Burr Sets" at bounding box center [523, 465] width 92 height 18
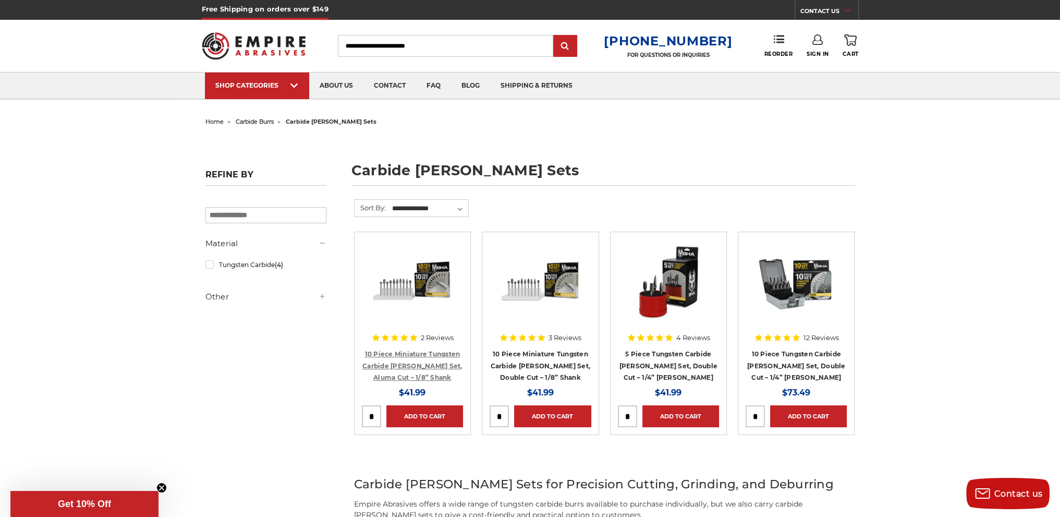
click at [425, 361] on link "10 Piece Miniature Tungsten Carbide [PERSON_NAME] Set, Aluma Cut – 1/8” Shank" at bounding box center [412, 365] width 100 height 31
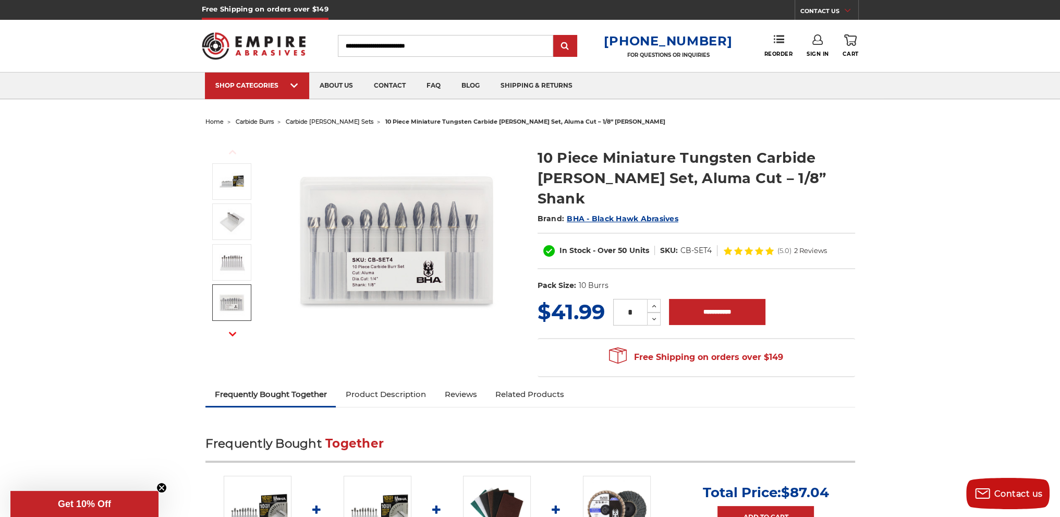
click at [408, 383] on link "Product Description" at bounding box center [385, 394] width 99 height 23
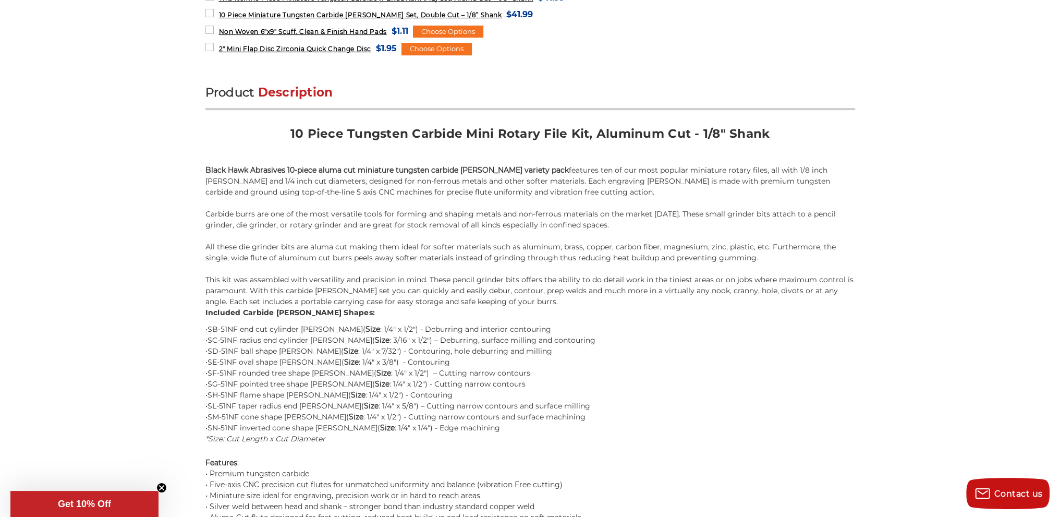
scroll to position [632, 0]
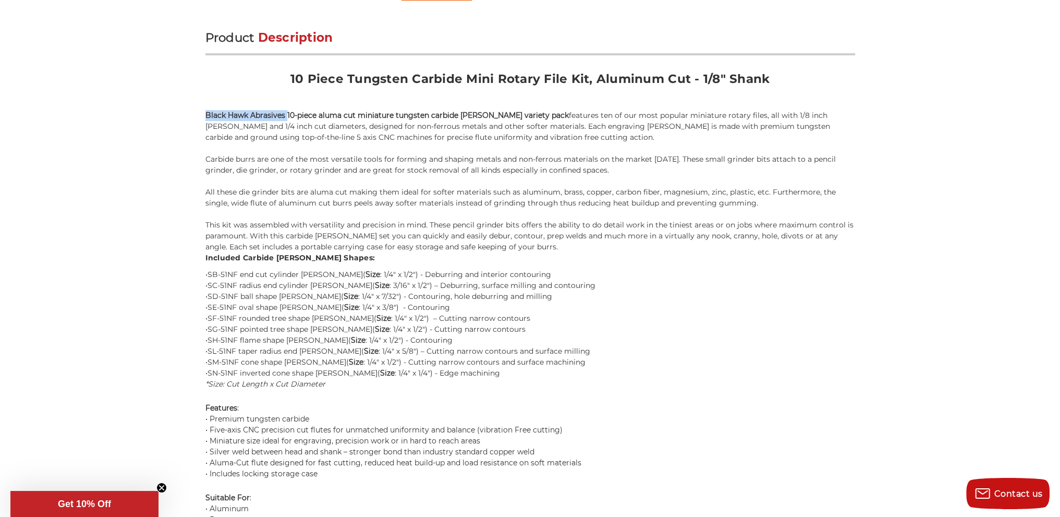
drag, startPoint x: 286, startPoint y: 99, endPoint x: 207, endPoint y: 100, distance: 79.2
click at [207, 110] on div "Black Hawk Abrasives 10-piece aluma cut miniature tungsten carbide burr variety…" at bounding box center [530, 126] width 650 height 33
click at [207, 111] on strong "Black Hawk Abrasives 10-piece aluma cut miniature tungsten carbide burr variety…" at bounding box center [386, 115] width 363 height 9
drag, startPoint x: 205, startPoint y: 93, endPoint x: 285, endPoint y: 95, distance: 79.8
click at [285, 111] on strong "Black Hawk Abrasives 10-piece aluma cut miniature tungsten carbide burr variety…" at bounding box center [386, 115] width 363 height 9
